Goal: Task Accomplishment & Management: Manage account settings

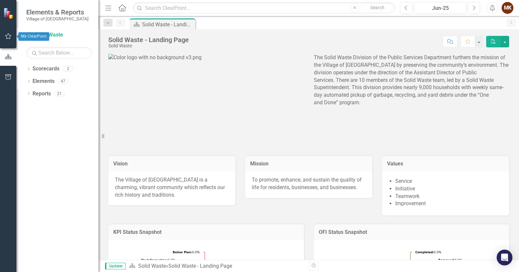
click at [11, 36] on icon "button" at bounding box center [8, 36] width 6 height 6
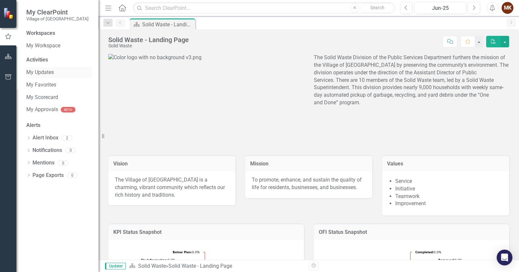
click at [33, 72] on link "My Updates" at bounding box center [59, 73] width 66 height 8
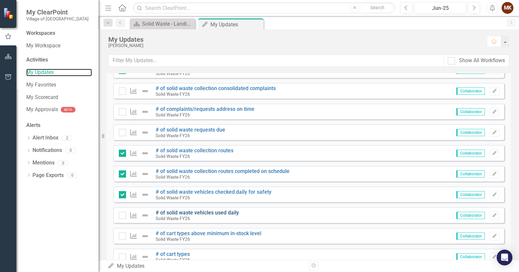
scroll to position [131, 0]
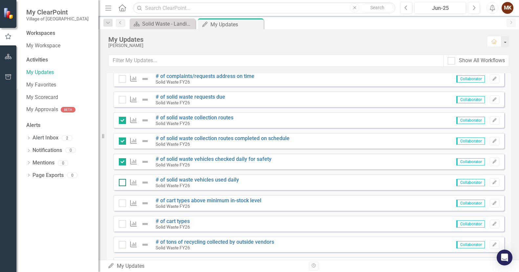
click at [121, 181] on input "checkbox" at bounding box center [121, 181] width 4 height 4
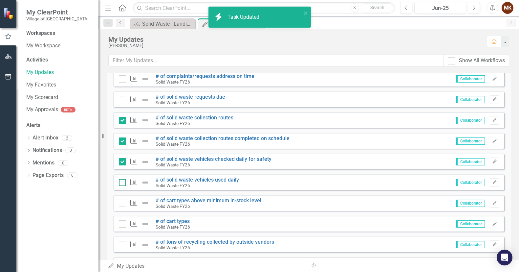
checkbox input "true"
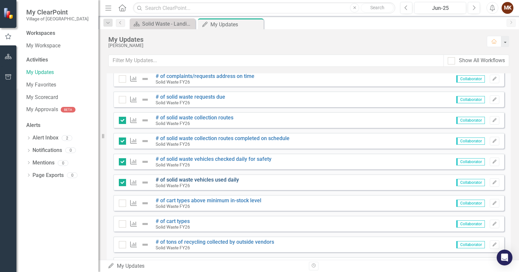
click at [188, 178] on link "# of solid waste vehicles used daily" at bounding box center [197, 179] width 83 height 6
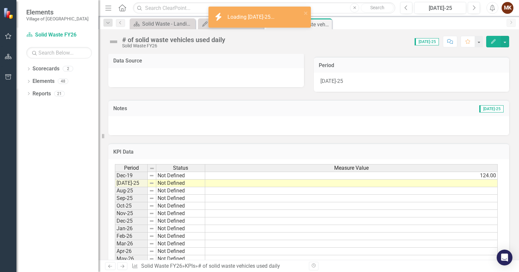
scroll to position [158, 0]
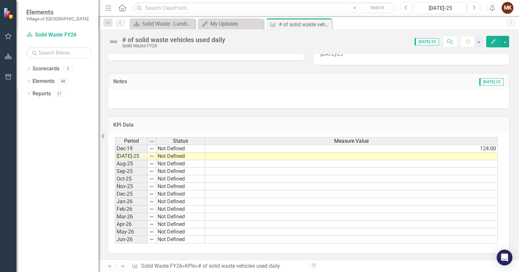
click at [309, 155] on td at bounding box center [351, 156] width 293 height 8
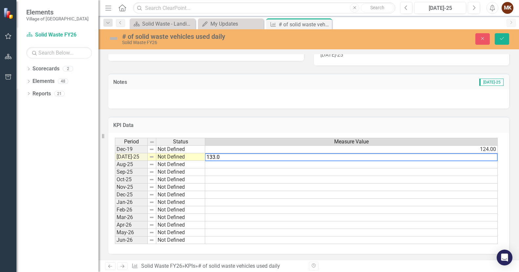
type textarea "133.00"
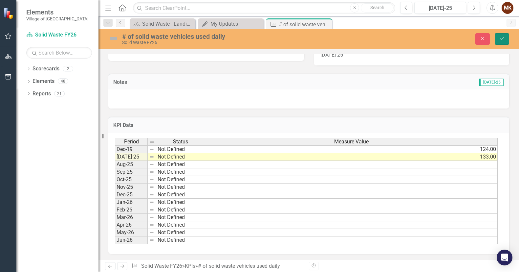
click at [503, 37] on icon "Save" at bounding box center [502, 38] width 6 height 5
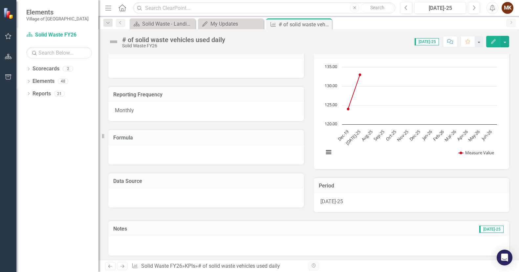
scroll to position [0, 0]
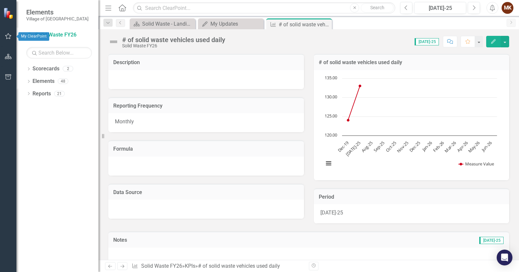
click at [8, 35] on icon "button" at bounding box center [8, 35] width 7 height 5
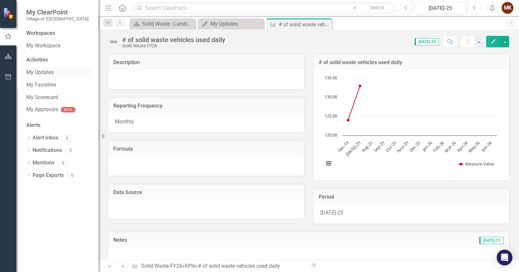
click at [47, 71] on link "My Updates" at bounding box center [59, 73] width 66 height 8
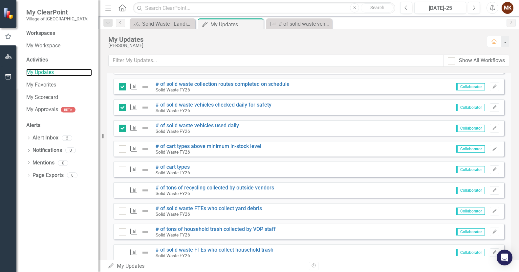
scroll to position [197, 0]
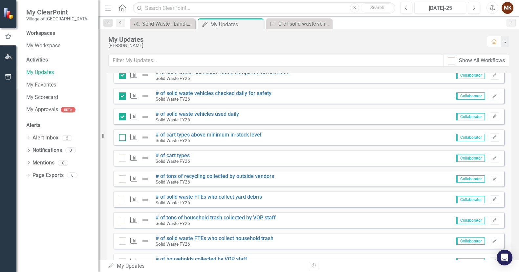
click at [124, 140] on div at bounding box center [122, 137] width 7 height 7
click at [123, 138] on input "checkbox" at bounding box center [121, 136] width 4 height 4
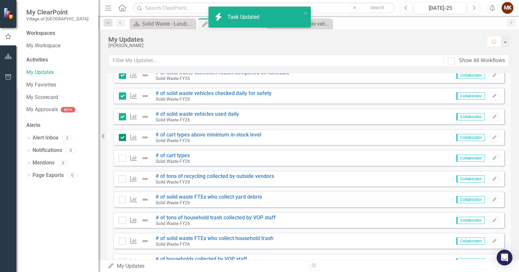
click at [123, 141] on div at bounding box center [122, 137] width 7 height 7
click at [123, 138] on input "checkbox" at bounding box center [121, 136] width 4 height 4
checkbox input "false"
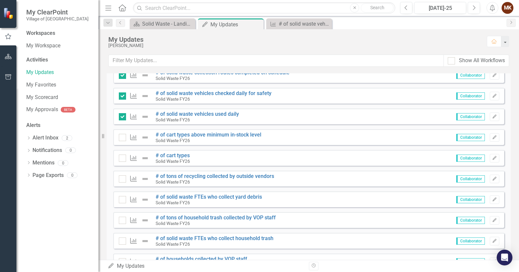
click at [495, 137] on div "KPI # of cart types above minimum in-stock level Solid Waste FY26 Collaborator …" at bounding box center [308, 137] width 391 height 16
click at [492, 138] on icon "Edit" at bounding box center [494, 137] width 5 height 4
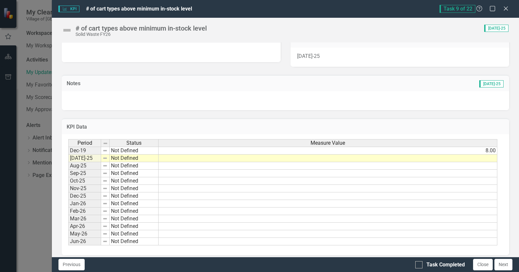
scroll to position [150, 0]
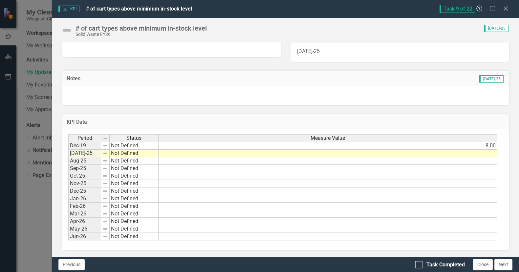
click at [250, 150] on td at bounding box center [328, 153] width 339 height 8
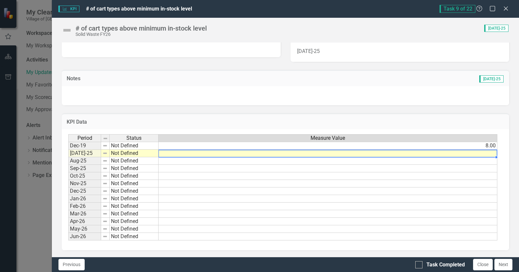
type textarea "8"
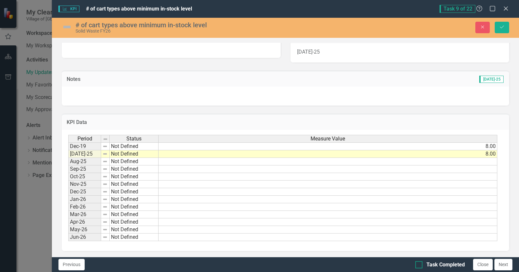
click at [418, 264] on input "Task Completed" at bounding box center [417, 263] width 4 height 4
checkbox input "true"
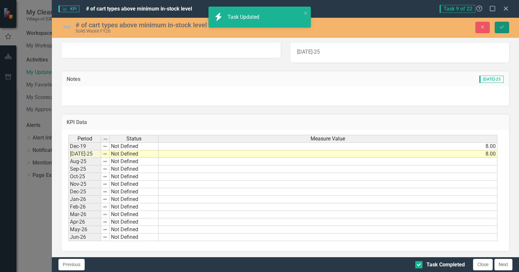
click at [504, 25] on icon "Save" at bounding box center [502, 27] width 6 height 5
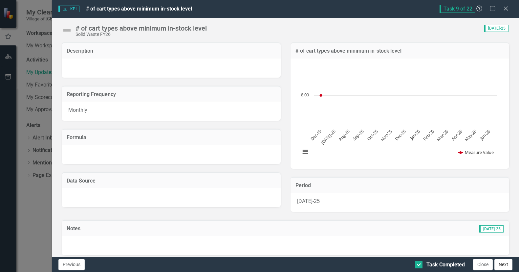
click at [504, 263] on button "Next" at bounding box center [504, 263] width 18 height 11
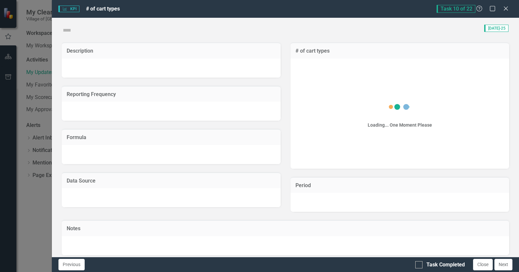
checkbox input "true"
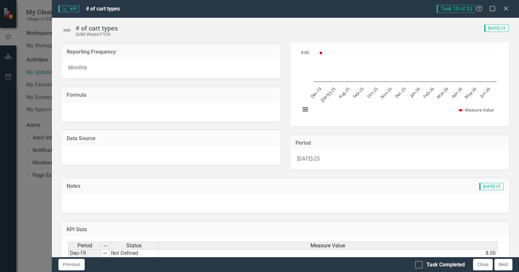
scroll to position [131, 0]
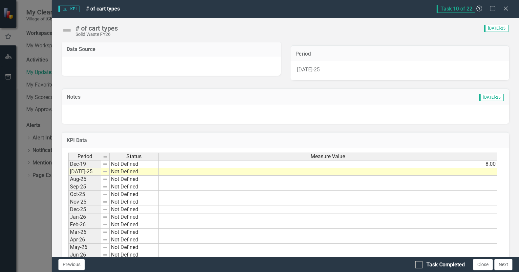
click at [325, 169] on td at bounding box center [328, 172] width 339 height 8
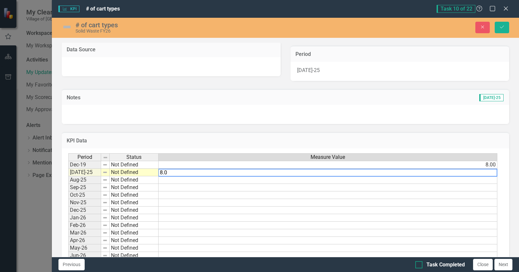
type textarea "8.0"
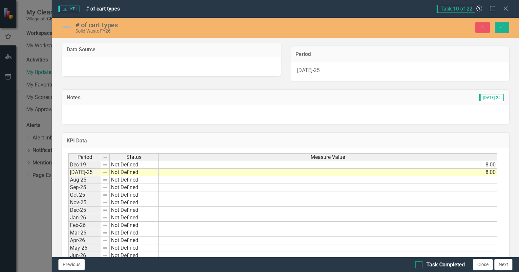
click at [418, 262] on input "Task Completed" at bounding box center [417, 263] width 4 height 4
checkbox input "true"
click at [502, 26] on icon "Save" at bounding box center [502, 27] width 6 height 5
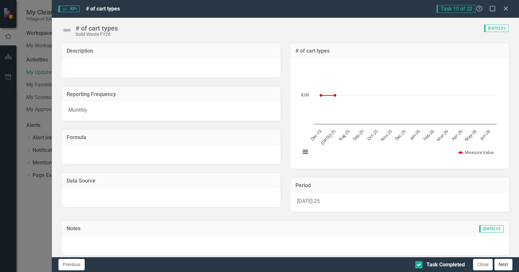
click at [503, 263] on button "Next" at bounding box center [504, 263] width 18 height 11
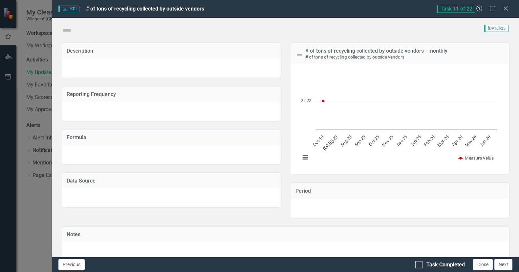
checkbox input "true"
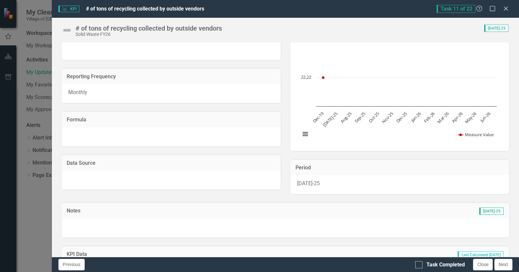
scroll to position [66, 0]
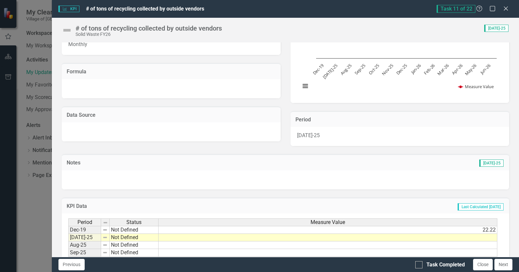
click at [325, 238] on td at bounding box center [328, 238] width 339 height 8
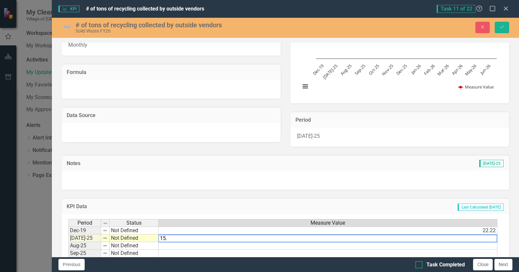
type textarea "15."
click at [420, 263] on div at bounding box center [418, 264] width 7 height 7
click at [420, 263] on input "Task Completed" at bounding box center [417, 263] width 4 height 4
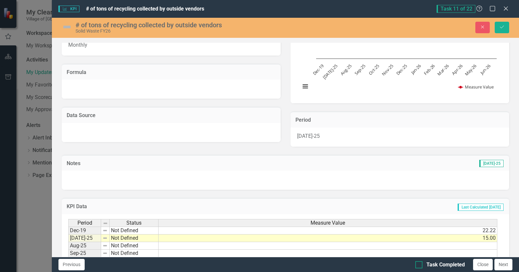
checkbox input "true"
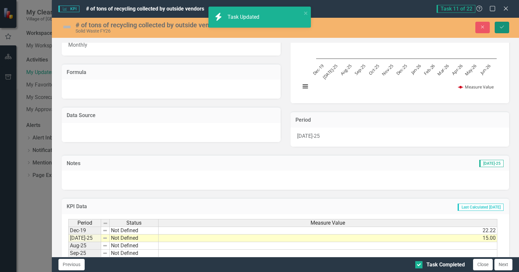
click at [502, 28] on icon "Save" at bounding box center [502, 27] width 6 height 5
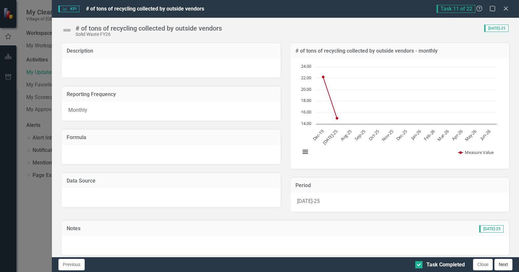
click at [506, 265] on button "Next" at bounding box center [504, 263] width 18 height 11
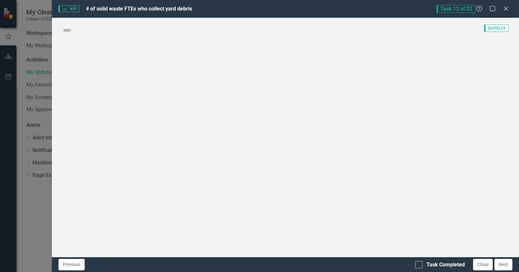
checkbox input "true"
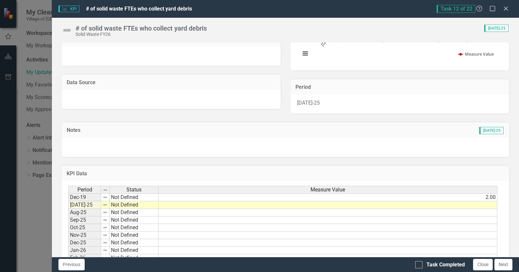
scroll to position [99, 0]
click at [261, 205] on td at bounding box center [328, 205] width 339 height 8
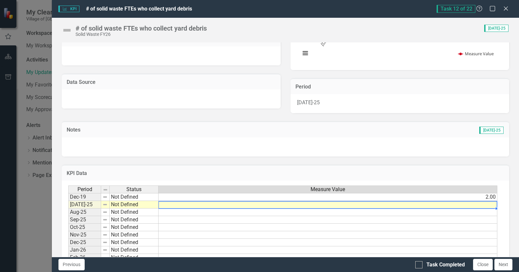
click at [320, 203] on td at bounding box center [328, 205] width 339 height 8
click at [320, 204] on td at bounding box center [328, 205] width 339 height 8
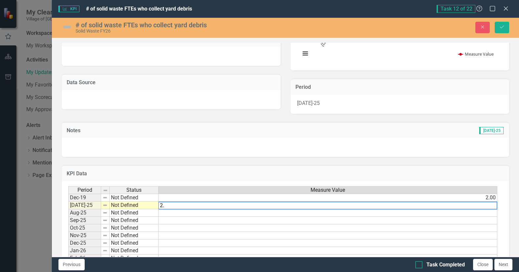
type textarea "2."
click at [419, 264] on div at bounding box center [418, 264] width 7 height 7
click at [419, 264] on input "Task Completed" at bounding box center [417, 263] width 4 height 4
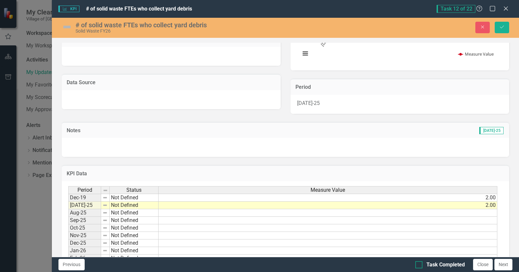
checkbox input "true"
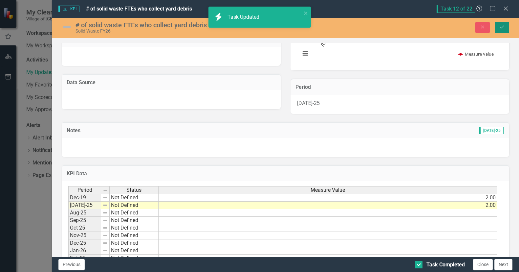
click at [502, 23] on button "Save" at bounding box center [502, 27] width 14 height 11
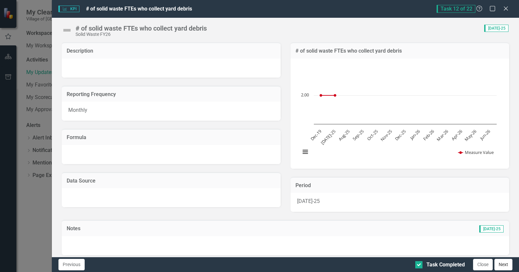
click at [503, 262] on button "Next" at bounding box center [504, 263] width 18 height 11
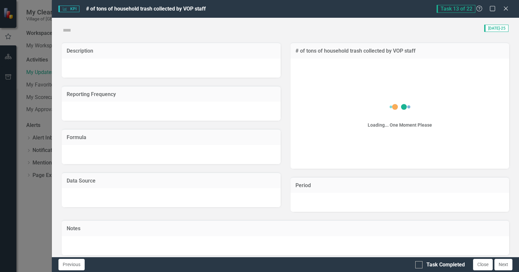
checkbox input "true"
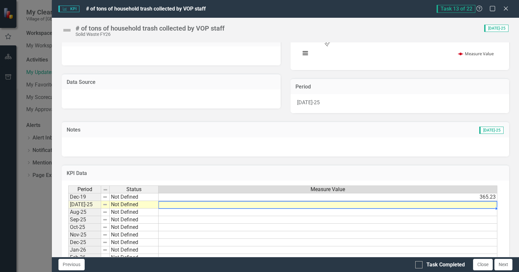
click at [485, 205] on td at bounding box center [328, 205] width 339 height 8
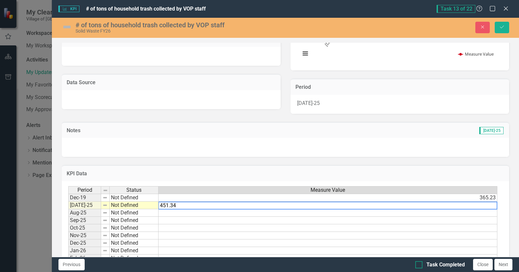
type textarea "451.34"
click at [419, 266] on div at bounding box center [418, 264] width 7 height 7
click at [419, 265] on input "Task Completed" at bounding box center [417, 263] width 4 height 4
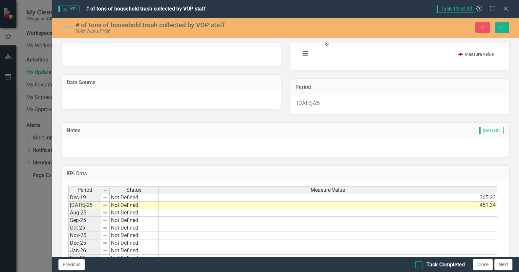
checkbox input "true"
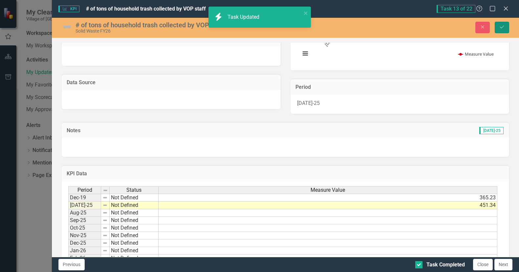
click at [503, 29] on icon "Save" at bounding box center [502, 27] width 6 height 5
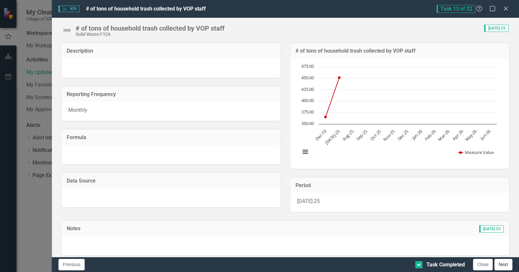
click at [507, 263] on button "Next" at bounding box center [504, 263] width 18 height 11
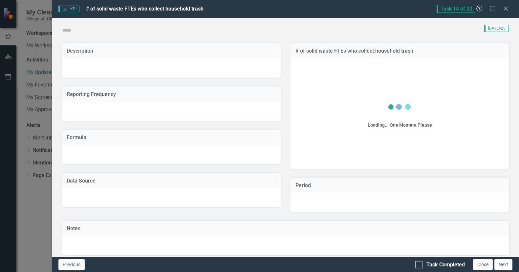
checkbox input "true"
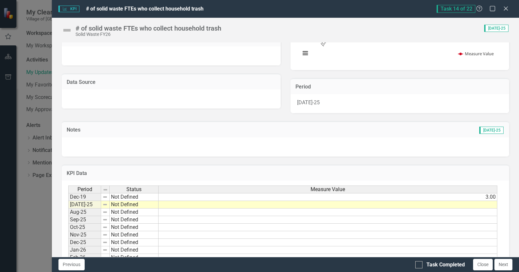
click at [492, 203] on td at bounding box center [328, 205] width 339 height 8
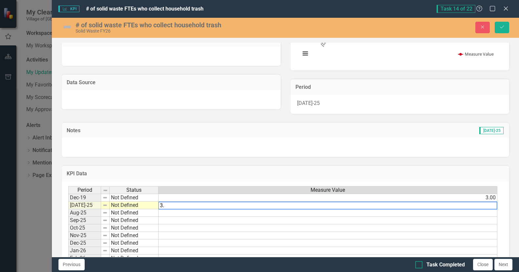
type textarea "3."
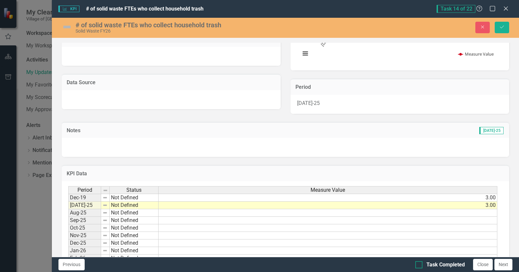
click at [418, 265] on div at bounding box center [418, 264] width 7 height 7
click at [418, 265] on input "Task Completed" at bounding box center [417, 263] width 4 height 4
checkbox input "true"
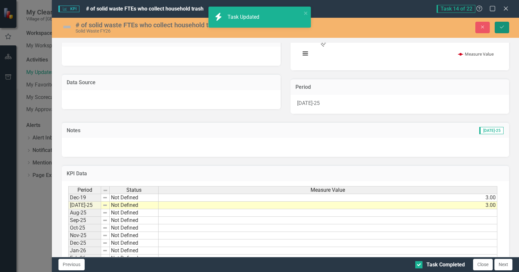
click at [502, 26] on icon "Save" at bounding box center [502, 27] width 6 height 5
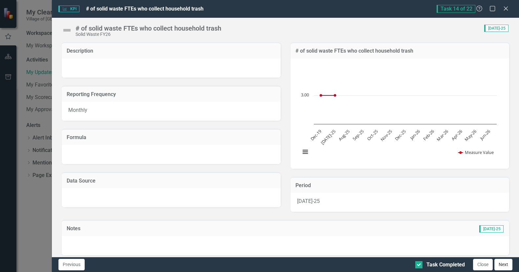
click at [505, 267] on button "Next" at bounding box center [504, 263] width 18 height 11
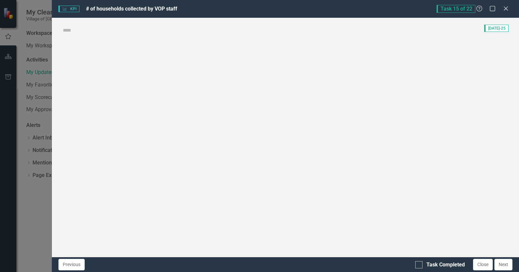
checkbox input "true"
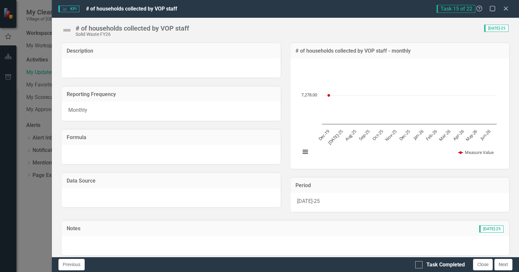
click at [15, 155] on div "KPI KPI # of households collected by VOP staff Task 15 of 22 Help Maximize Clos…" at bounding box center [259, 136] width 519 height 272
click at [502, 259] on button "Next" at bounding box center [504, 263] width 18 height 11
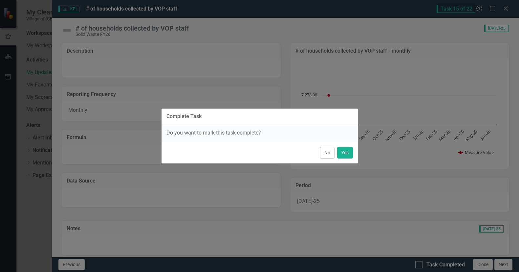
drag, startPoint x: 502, startPoint y: 259, endPoint x: 327, endPoint y: 154, distance: 204.1
click at [327, 154] on button "No" at bounding box center [327, 152] width 14 height 11
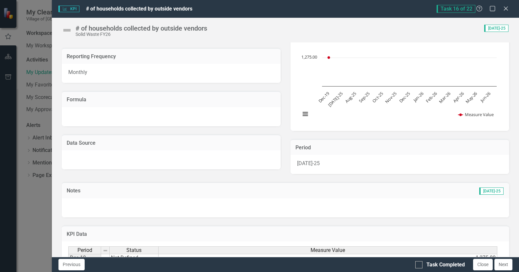
scroll to position [131, 0]
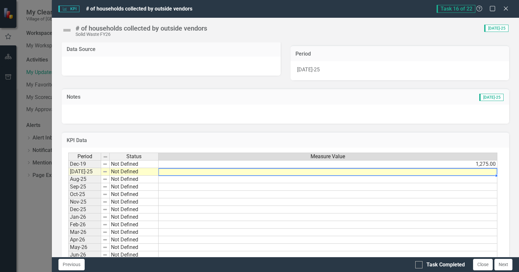
click at [322, 171] on td at bounding box center [328, 172] width 339 height 8
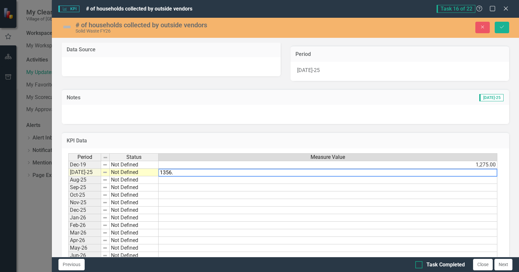
type textarea "1356."
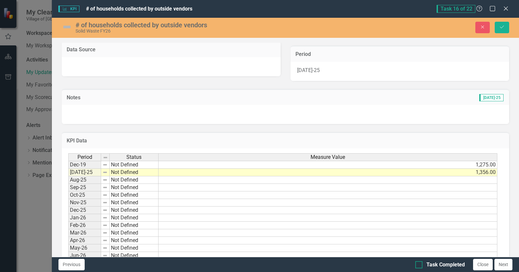
click at [420, 264] on div at bounding box center [418, 264] width 7 height 7
click at [420, 264] on input "Task Completed" at bounding box center [417, 263] width 4 height 4
checkbox input "true"
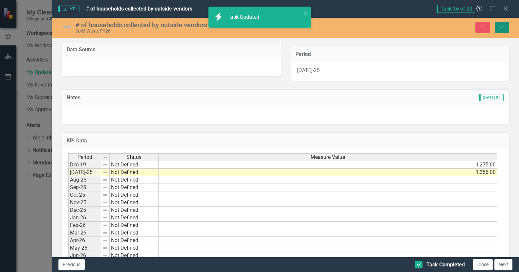
click at [499, 29] on button "Save" at bounding box center [502, 27] width 14 height 11
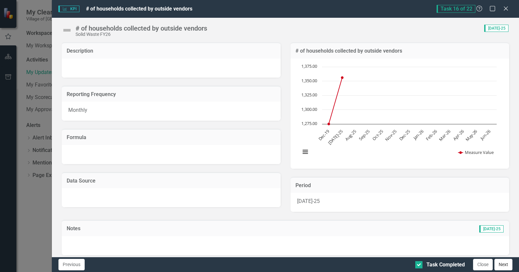
click at [501, 261] on button "Next" at bounding box center [504, 263] width 18 height 11
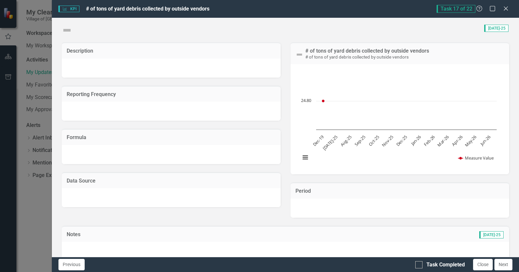
checkbox input "true"
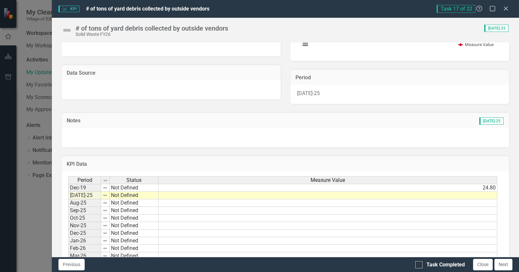
scroll to position [150, 0]
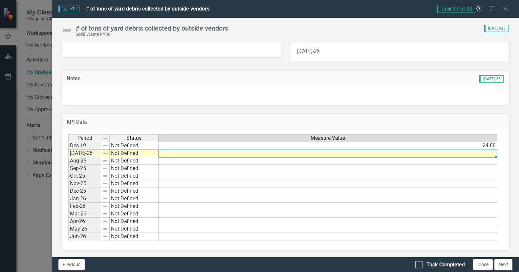
click at [470, 152] on td at bounding box center [328, 153] width 339 height 8
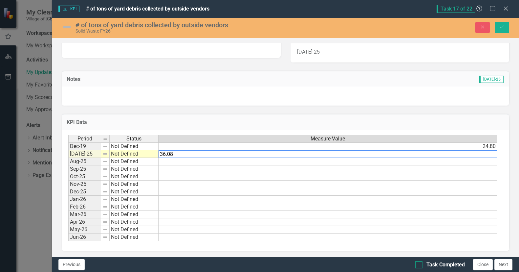
type textarea "36.08"
click at [419, 265] on input "Task Completed" at bounding box center [417, 263] width 4 height 4
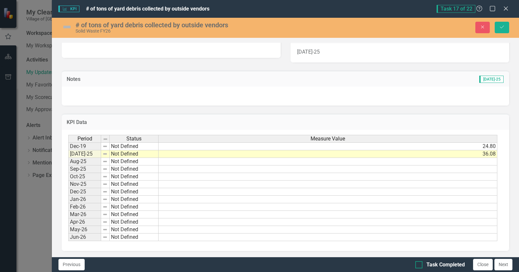
checkbox input "true"
click at [504, 24] on button "Save" at bounding box center [502, 27] width 14 height 11
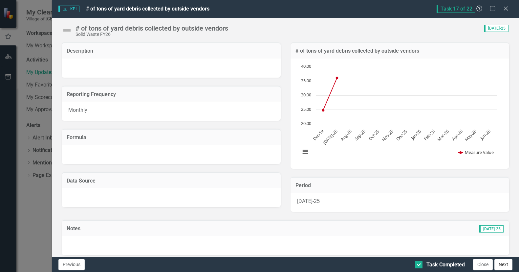
click at [502, 264] on button "Next" at bounding box center [504, 263] width 18 height 11
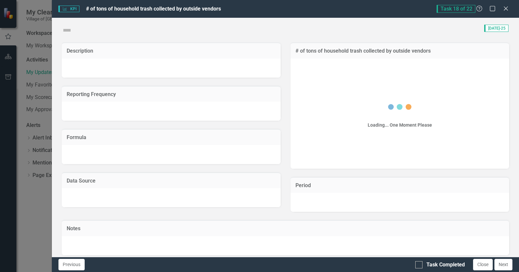
checkbox input "true"
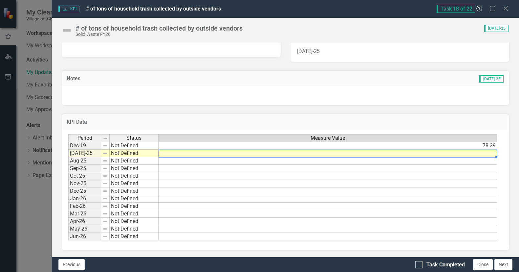
click at [489, 152] on td at bounding box center [328, 153] width 339 height 8
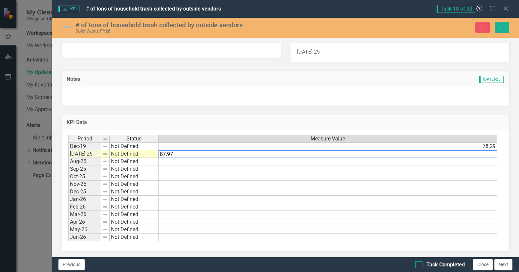
type textarea "87.97"
click at [418, 263] on input "Task Completed" at bounding box center [417, 263] width 4 height 4
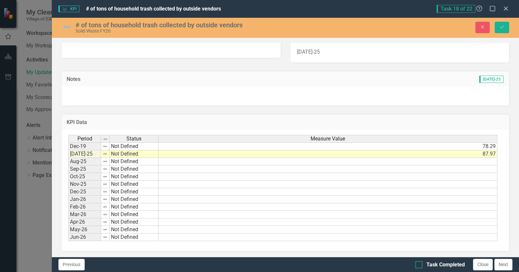
checkbox input "true"
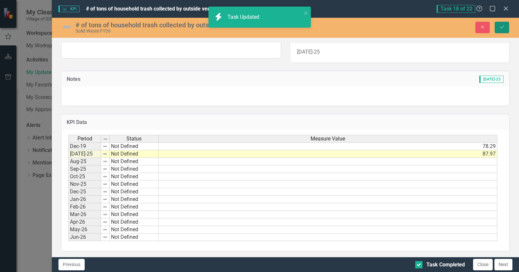
click at [502, 29] on icon "Save" at bounding box center [502, 27] width 6 height 5
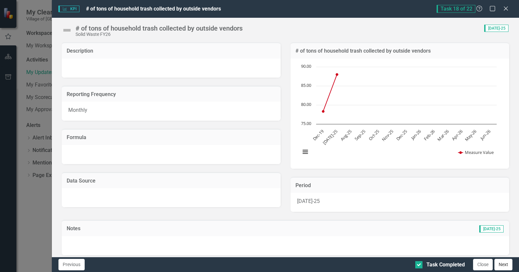
click at [503, 265] on button "Next" at bounding box center [504, 263] width 18 height 11
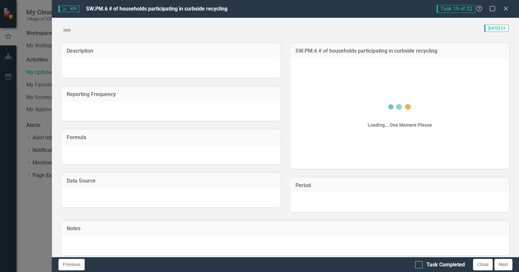
checkbox input "true"
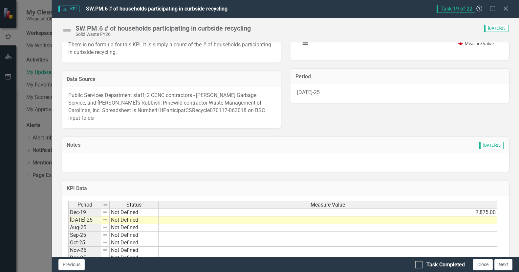
scroll to position [131, 0]
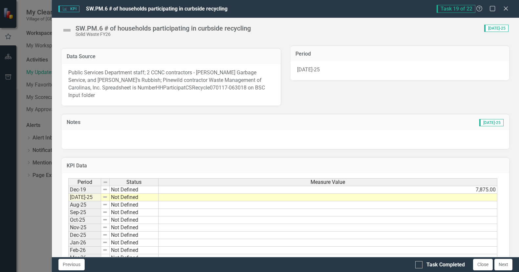
click at [479, 193] on td at bounding box center [328, 197] width 339 height 8
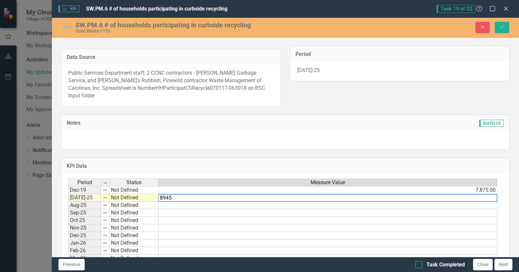
type textarea "8945"
click at [419, 263] on input "Task Completed" at bounding box center [417, 263] width 4 height 4
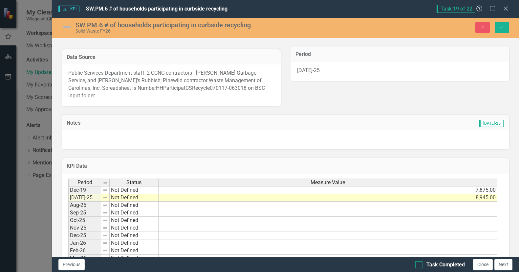
checkbox input "true"
click at [502, 27] on icon "Save" at bounding box center [502, 27] width 6 height 5
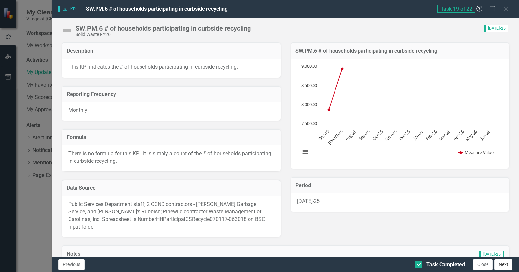
click at [504, 265] on button "Next" at bounding box center [504, 263] width 18 height 11
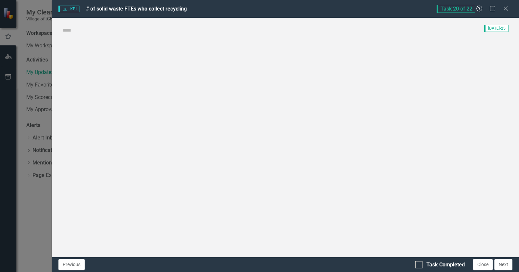
checkbox input "true"
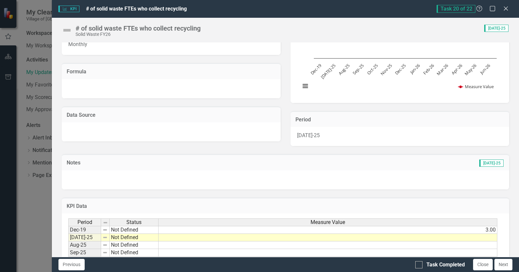
scroll to position [99, 0]
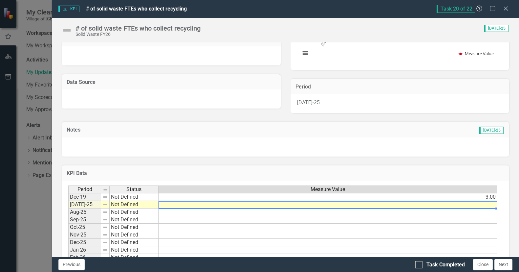
click at [482, 203] on td at bounding box center [328, 205] width 339 height 8
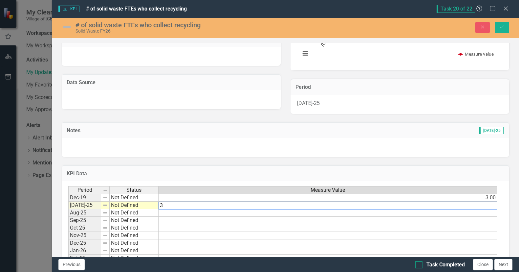
type textarea "3"
click at [421, 264] on div at bounding box center [418, 264] width 7 height 7
click at [420, 264] on input "Task Completed" at bounding box center [417, 263] width 4 height 4
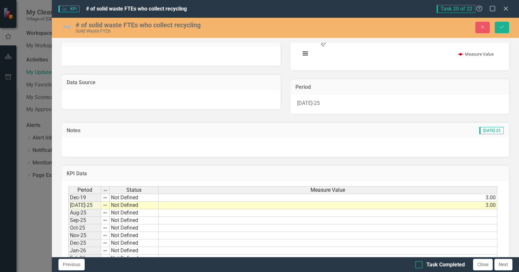
checkbox input "true"
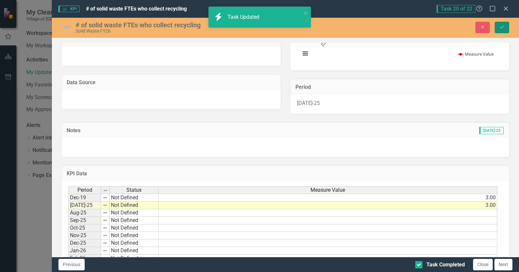
click at [501, 28] on icon "Save" at bounding box center [502, 27] width 6 height 5
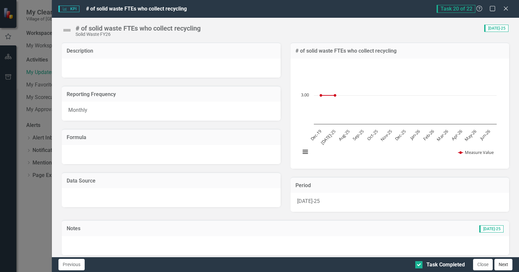
click at [504, 261] on button "Next" at bounding box center [504, 263] width 18 height 11
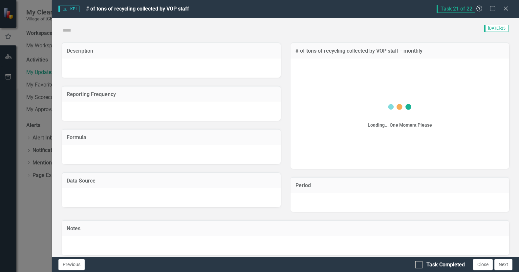
checkbox input "true"
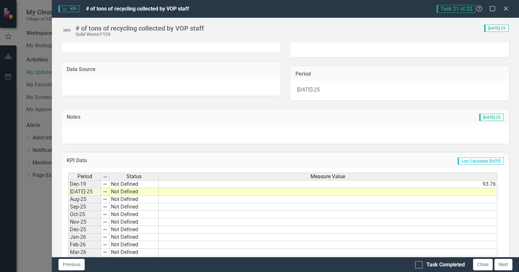
scroll to position [131, 0]
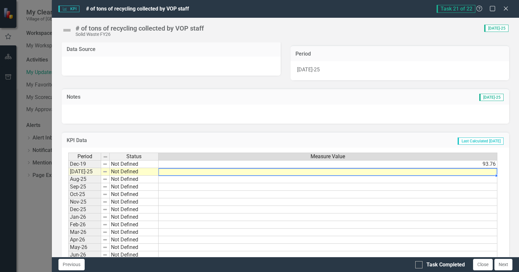
click at [221, 171] on td at bounding box center [328, 172] width 339 height 8
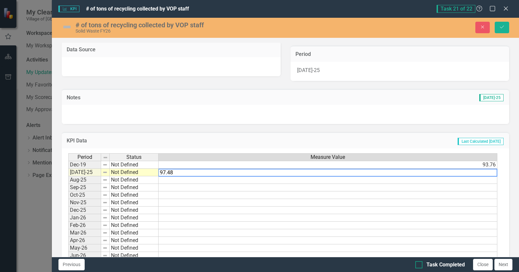
type textarea "97.48"
click at [418, 264] on input "Task Completed" at bounding box center [417, 263] width 4 height 4
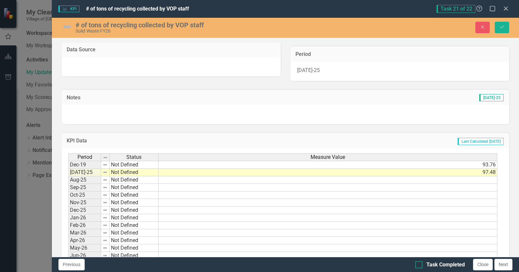
checkbox input "true"
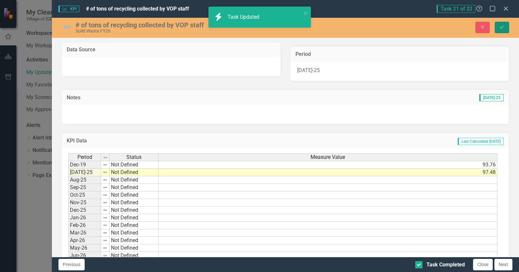
click at [502, 24] on button "Save" at bounding box center [502, 27] width 14 height 11
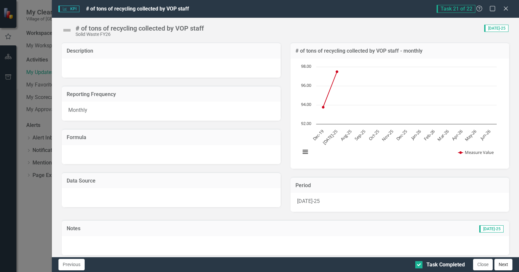
click at [500, 266] on button "Next" at bounding box center [504, 263] width 18 height 11
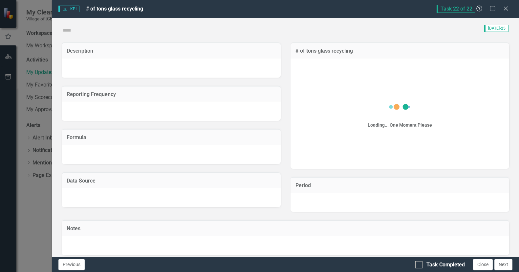
checkbox input "true"
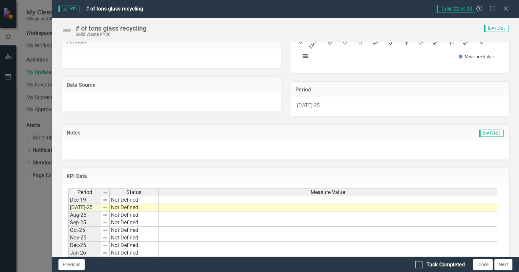
scroll to position [99, 0]
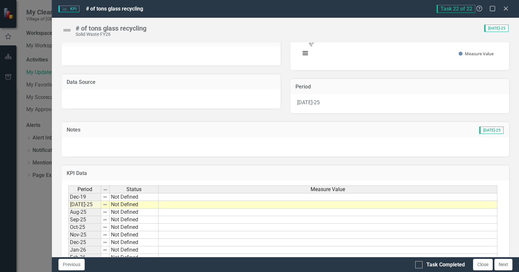
click at [241, 203] on td at bounding box center [328, 205] width 339 height 8
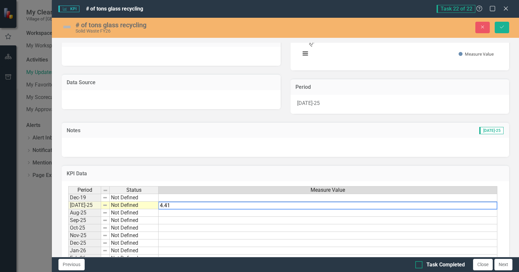
type textarea "4.41"
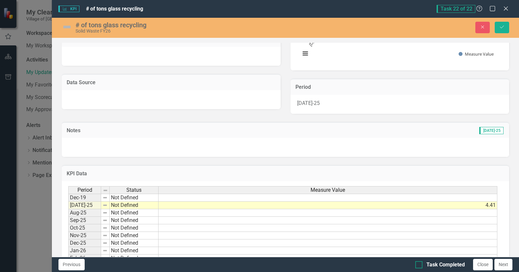
click at [418, 266] on div at bounding box center [418, 264] width 7 height 7
click at [418, 265] on input "Task Completed" at bounding box center [417, 263] width 4 height 4
checkbox input "true"
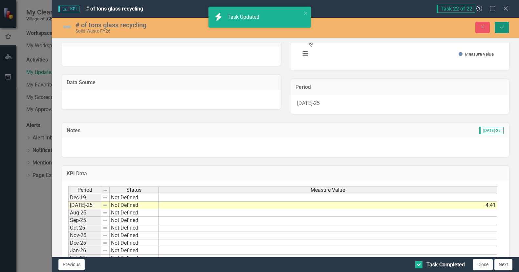
click at [502, 26] on icon "Save" at bounding box center [502, 27] width 6 height 5
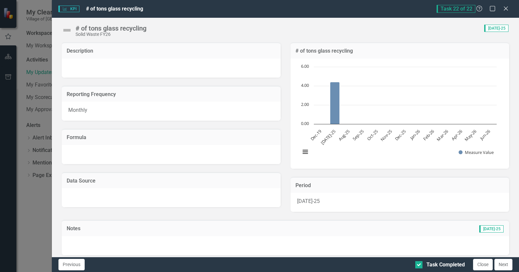
drag, startPoint x: 478, startPoint y: 173, endPoint x: 502, endPoint y: 261, distance: 91.3
click at [502, 261] on button "Next" at bounding box center [504, 263] width 18 height 11
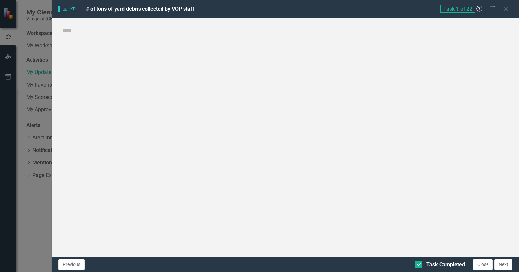
checkbox input "true"
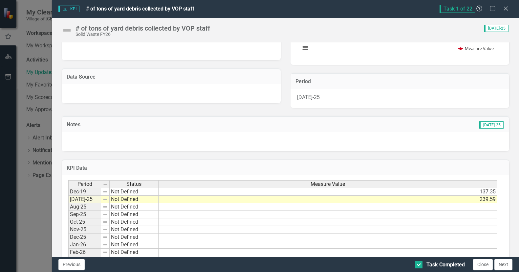
scroll to position [0, 0]
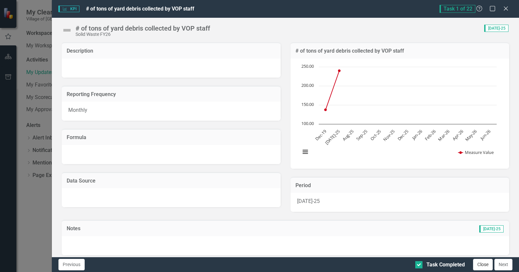
click at [484, 266] on button "Close" at bounding box center [483, 263] width 20 height 11
